Goal: Communication & Community: Answer question/provide support

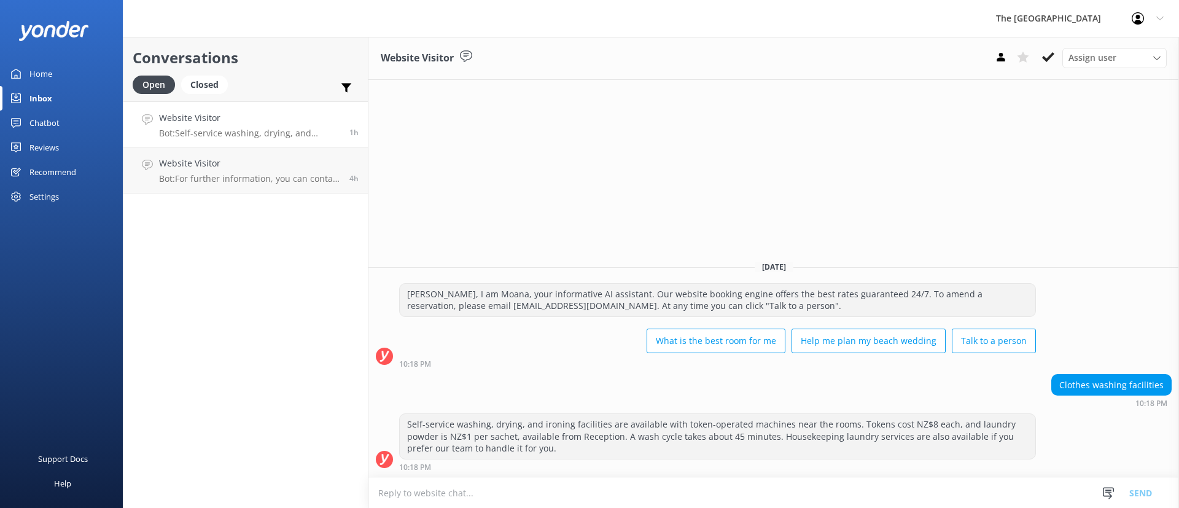
click at [241, 119] on h4 "Website Visitor" at bounding box center [249, 118] width 181 height 14
click at [269, 152] on link "Website Visitor Bot: For further information, you can contact us via email at […" at bounding box center [245, 170] width 244 height 46
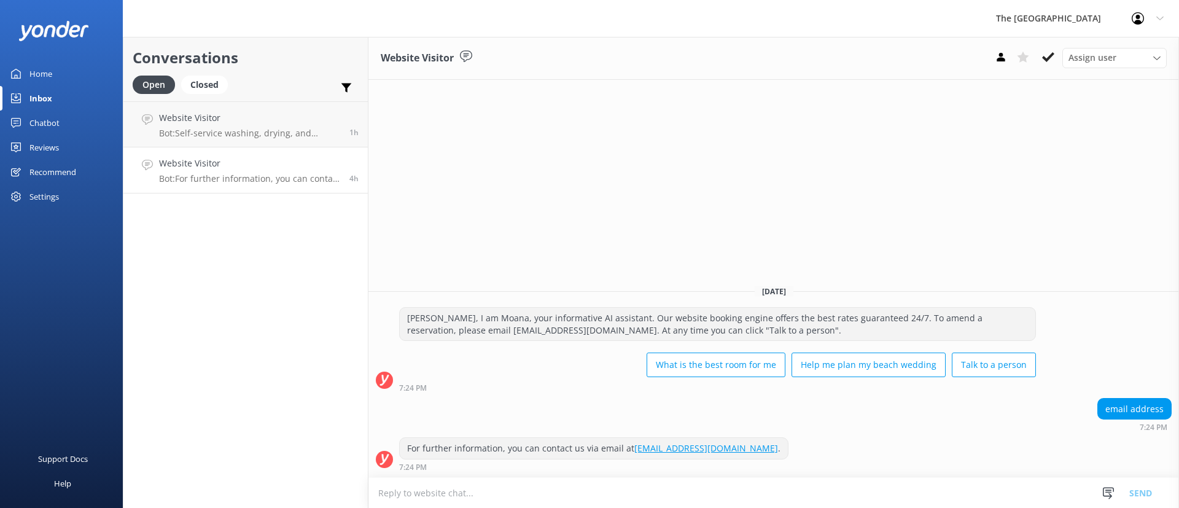
click at [254, 179] on p "Bot: For further information, you can contact us via email at [EMAIL_ADDRESS][D…" at bounding box center [249, 178] width 181 height 11
click at [1047, 51] on icon at bounding box center [1048, 57] width 12 height 12
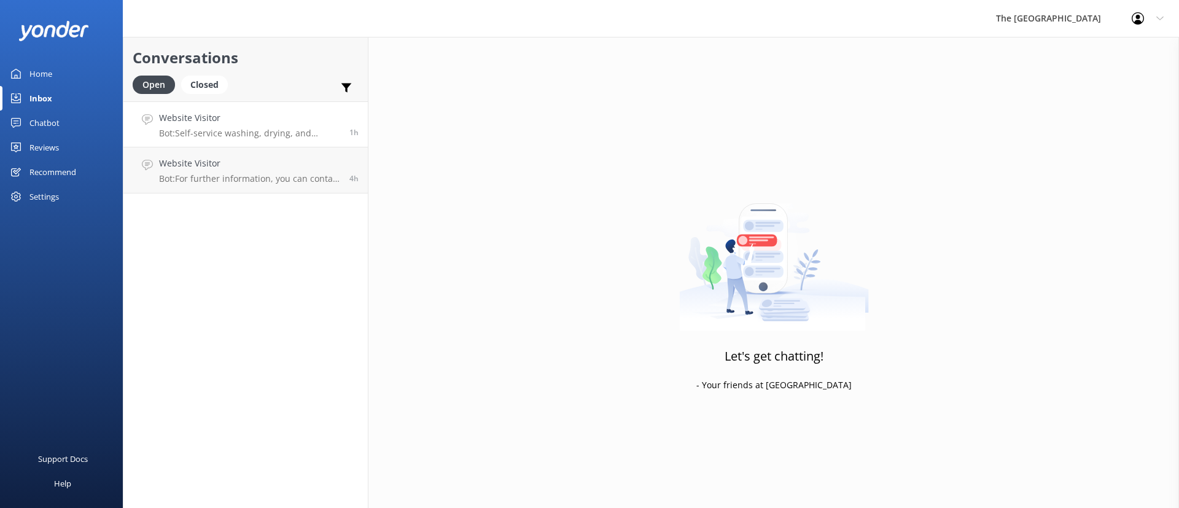
click at [287, 125] on div "Website Visitor Bot: Self-service washing, drying, and ironing facilities are a…" at bounding box center [249, 124] width 181 height 26
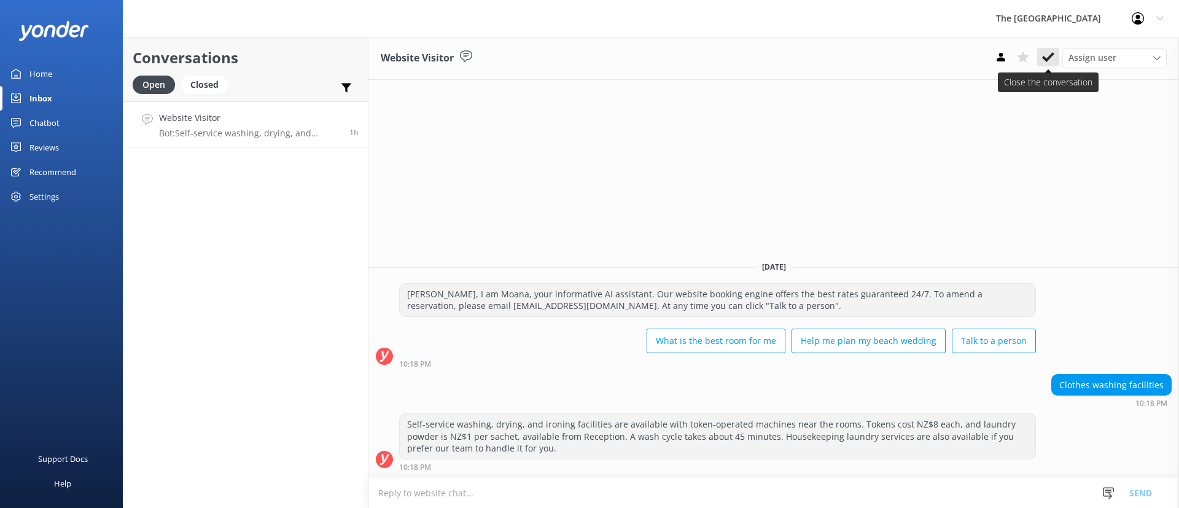
click at [1043, 53] on icon at bounding box center [1048, 57] width 12 height 12
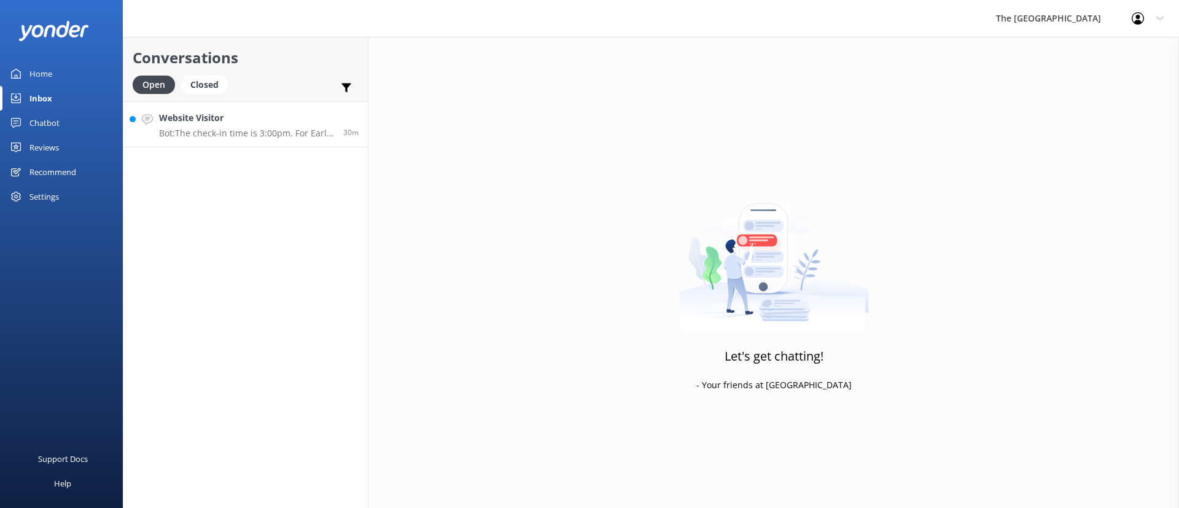
click at [201, 131] on p "Bot: The check-in time is 3:00pm. For Early Check-in from 6am onwards, subject …" at bounding box center [246, 133] width 175 height 11
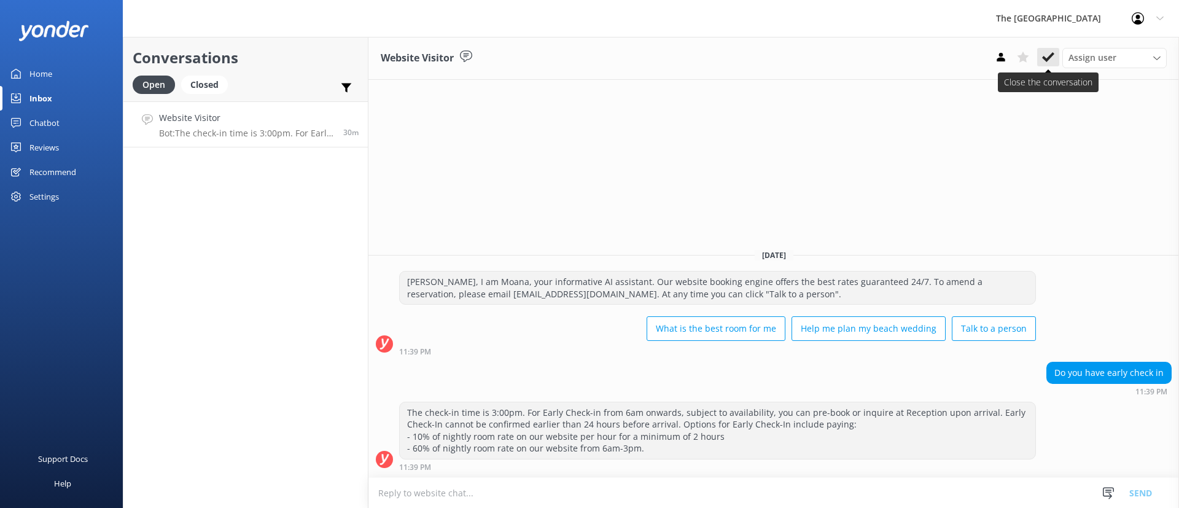
click at [1044, 53] on icon at bounding box center [1048, 57] width 12 height 12
